Goal: Find contact information: Find contact information

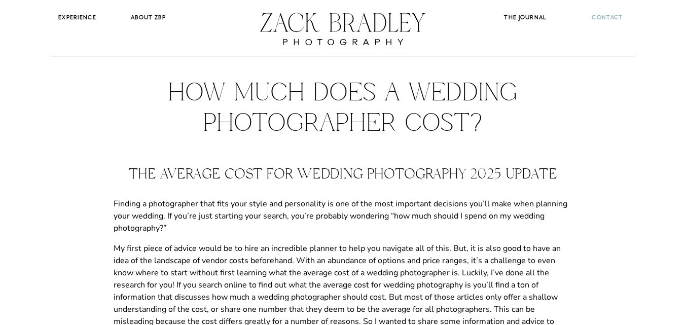
click at [597, 20] on b "CONTACT" at bounding box center [607, 17] width 31 height 7
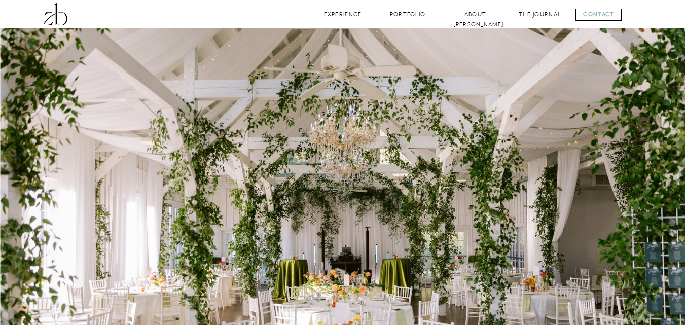
click at [602, 15] on div at bounding box center [599, 15] width 46 height 12
click at [601, 14] on div at bounding box center [599, 15] width 46 height 12
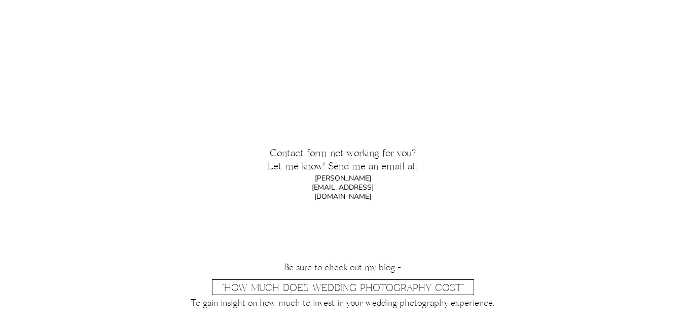
scroll to position [795, 0]
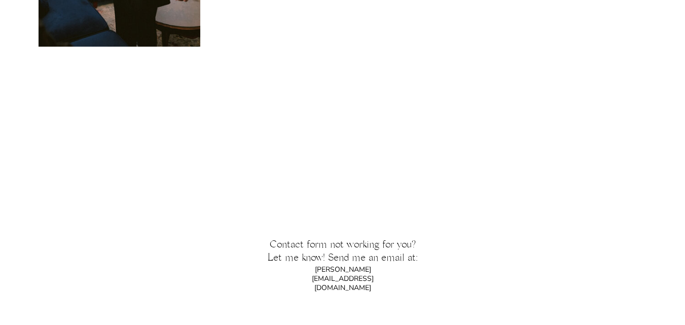
scroll to position [1049, 0]
